Goal: Information Seeking & Learning: Find specific fact

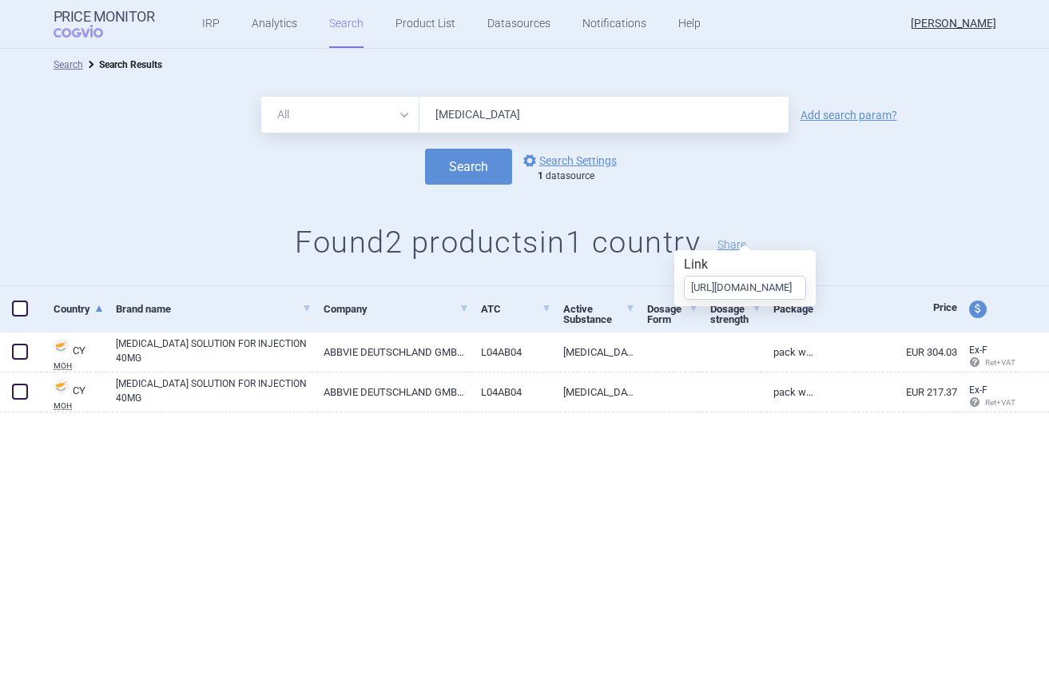
click at [174, 217] on div "All Brand Name ATC Company Active Substance Country Newer than [MEDICAL_DATA] A…" at bounding box center [524, 183] width 1049 height 205
click at [244, 220] on div "All Brand Name ATC Company Active Substance Country Newer than [MEDICAL_DATA] A…" at bounding box center [524, 183] width 1049 height 205
click at [887, 202] on div "All Brand Name ATC Company Active Substance Country Newer than [MEDICAL_DATA] A…" at bounding box center [524, 183] width 1049 height 205
click at [800, 198] on div "All Brand Name ATC Company Active Substance Country Newer than [MEDICAL_DATA] A…" at bounding box center [524, 183] width 1049 height 205
click at [746, 247] on button "Share" at bounding box center [732, 244] width 29 height 11
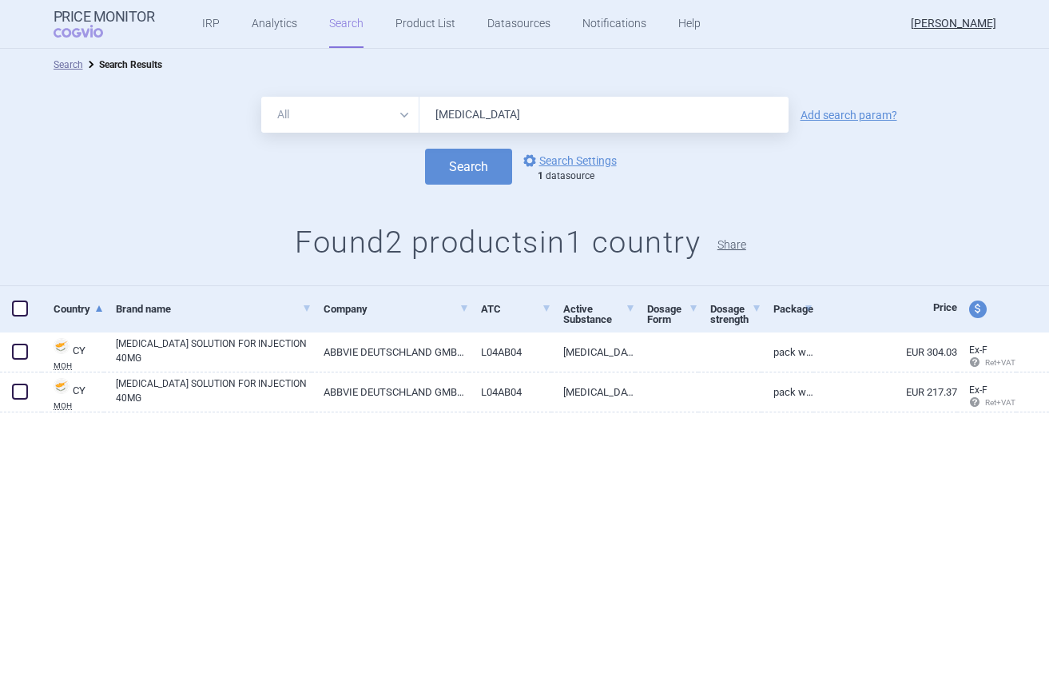
click at [740, 246] on button "Share" at bounding box center [732, 244] width 29 height 11
click at [729, 249] on button "Share" at bounding box center [732, 244] width 29 height 11
click at [753, 258] on span "Share" at bounding box center [732, 242] width 45 height 35
click at [746, 241] on button "Share" at bounding box center [732, 244] width 29 height 11
click at [787, 168] on div "Search options Search Settings 1 datasource" at bounding box center [524, 167] width 1049 height 36
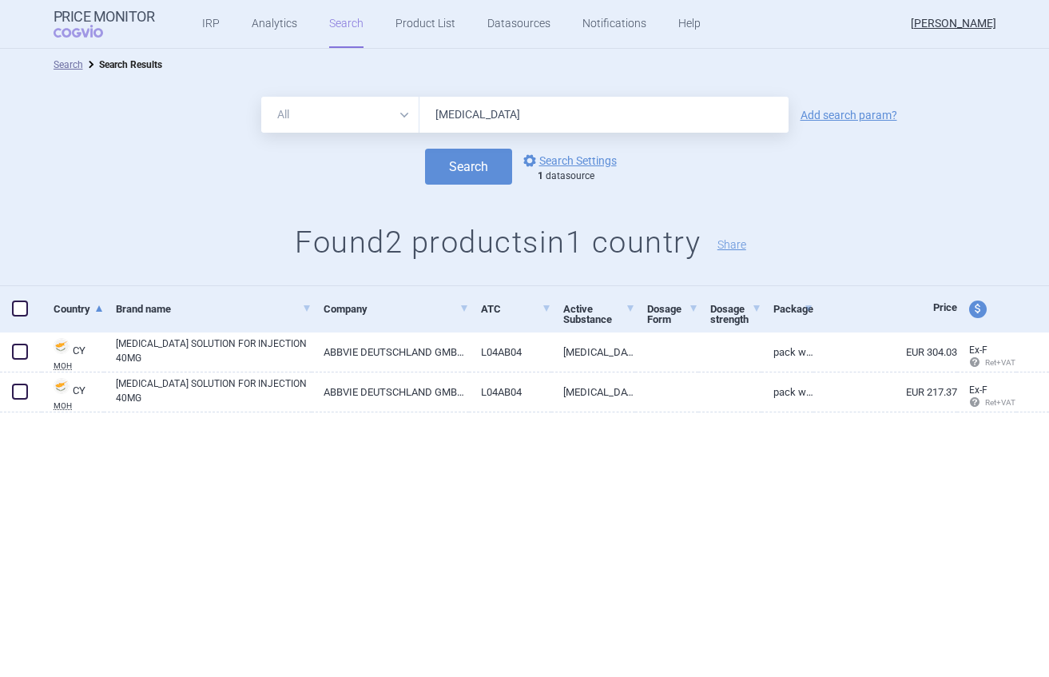
click at [618, 256] on h1 "Found 2 products in 1 country Share" at bounding box center [524, 243] width 1049 height 37
click at [746, 247] on button "Share" at bounding box center [732, 244] width 29 height 11
click at [749, 252] on span "Share" at bounding box center [732, 242] width 45 height 35
click at [810, 226] on h1 "Found 2 products in 1 country Share" at bounding box center [524, 243] width 1049 height 37
click at [709, 118] on input "[MEDICAL_DATA]" at bounding box center [603, 115] width 369 height 36
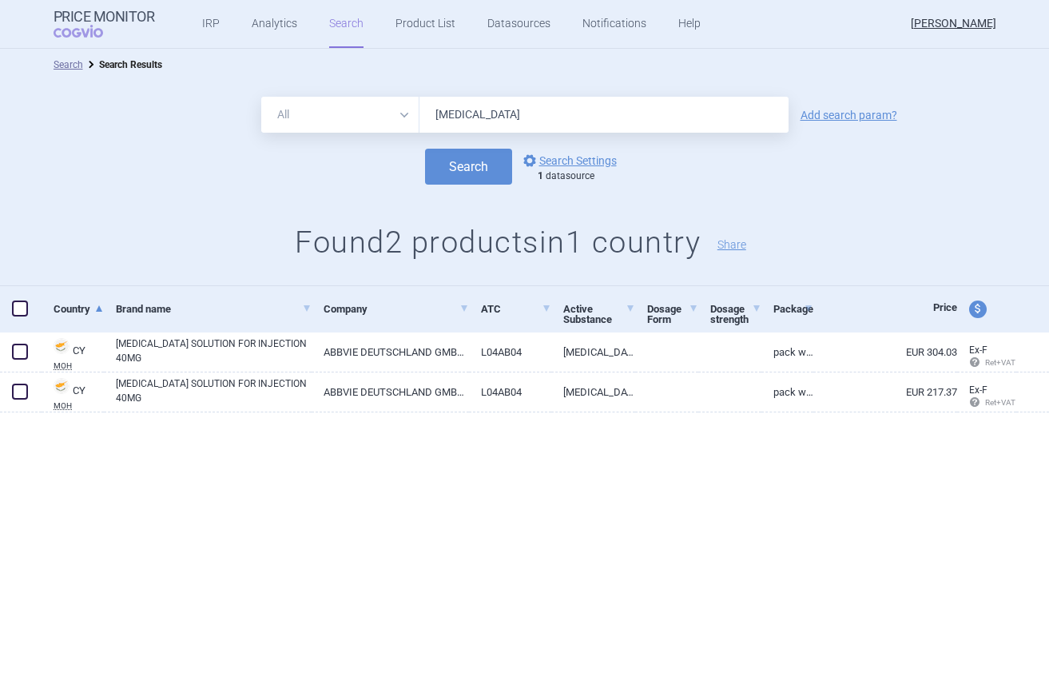
click at [840, 181] on div "Search options Search Settings 1 datasource" at bounding box center [524, 167] width 1049 height 36
